Goal: Check status: Check status

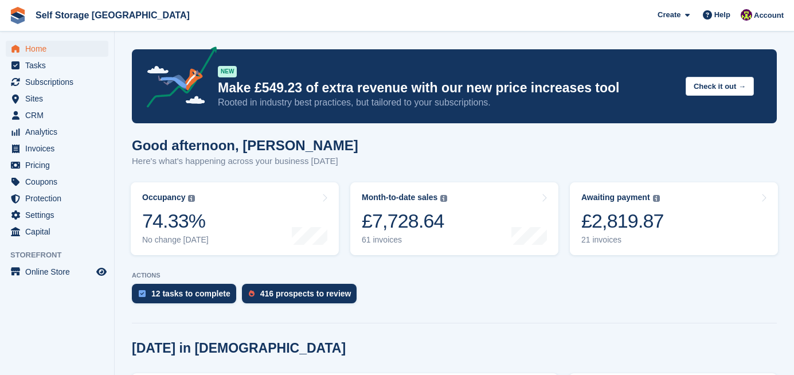
scroll to position [242, 0]
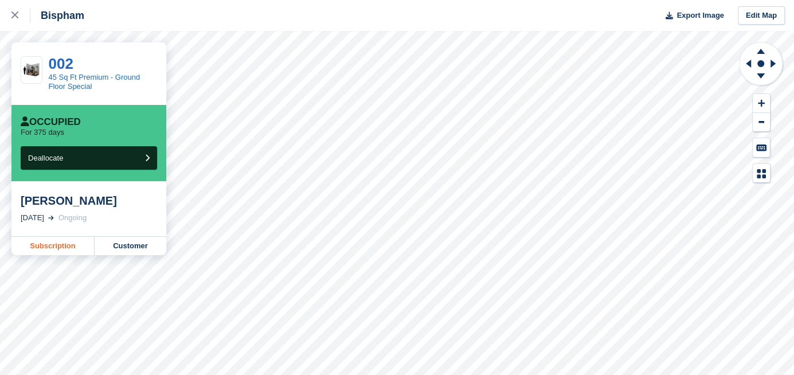
click at [64, 251] on link "Subscription" at bounding box center [52, 246] width 83 height 18
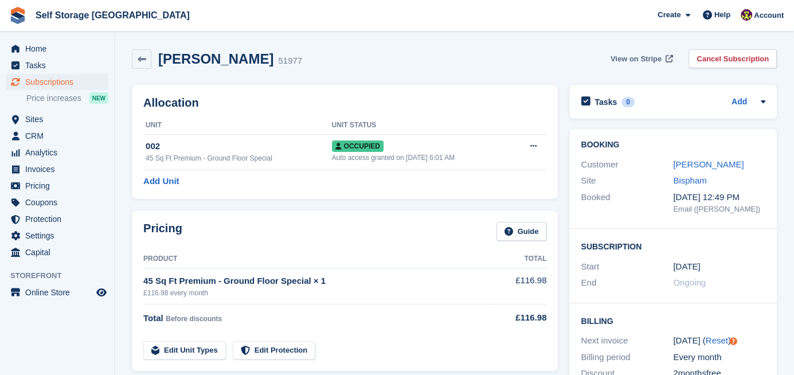
click at [649, 64] on span "View on Stripe" at bounding box center [636, 58] width 51 height 11
